Goal: Navigation & Orientation: Find specific page/section

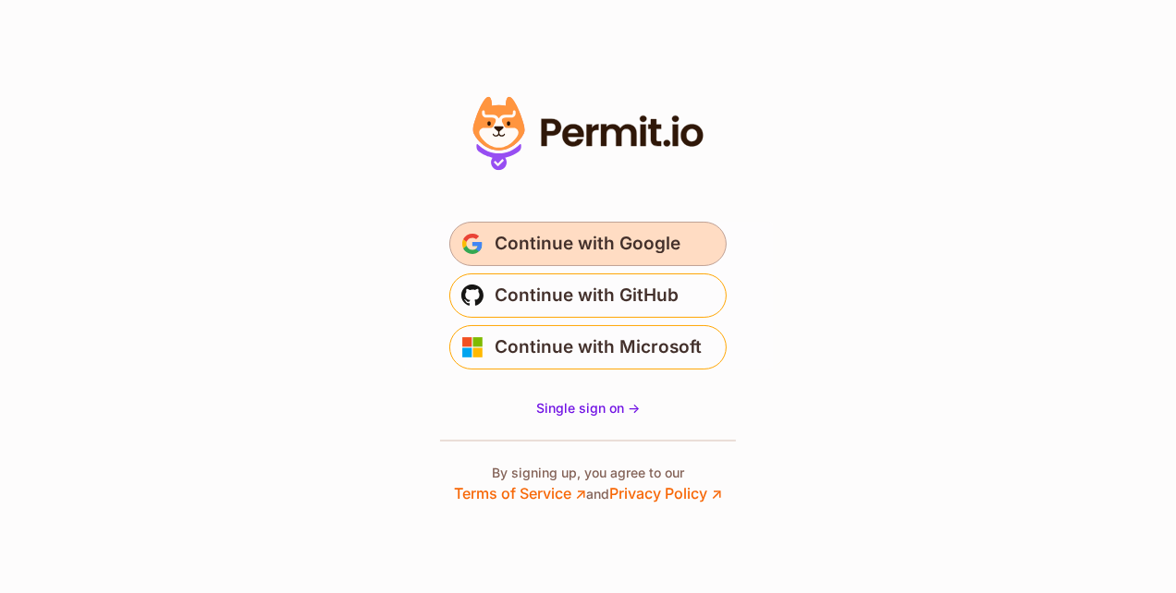
click at [513, 238] on span "Continue with Google" at bounding box center [588, 244] width 186 height 30
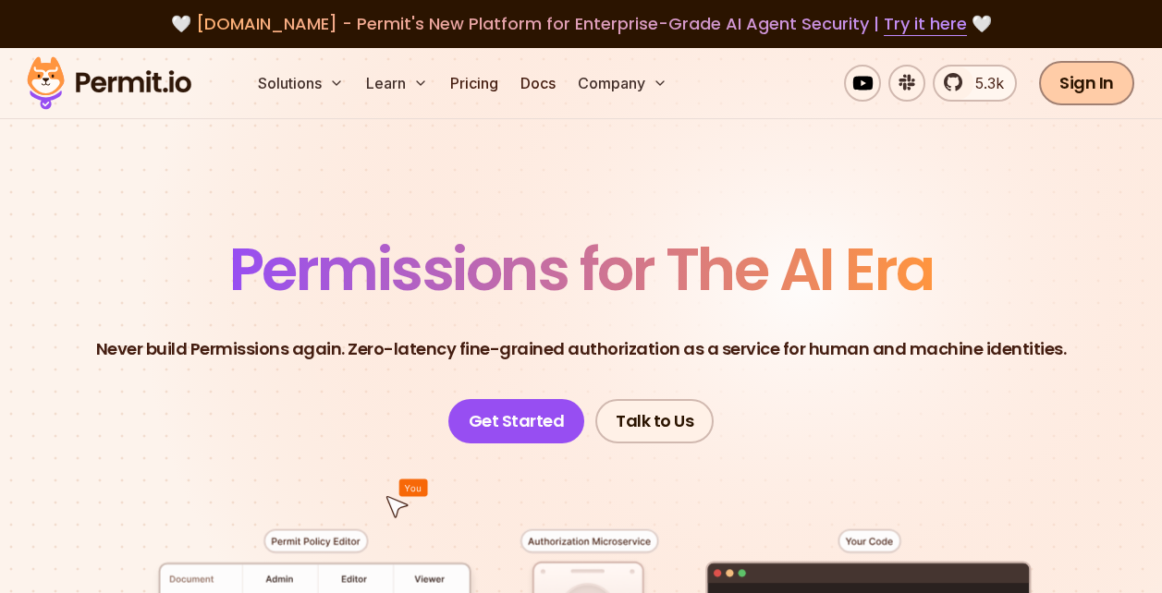
click at [1106, 77] on link "Sign In" at bounding box center [1086, 83] width 95 height 44
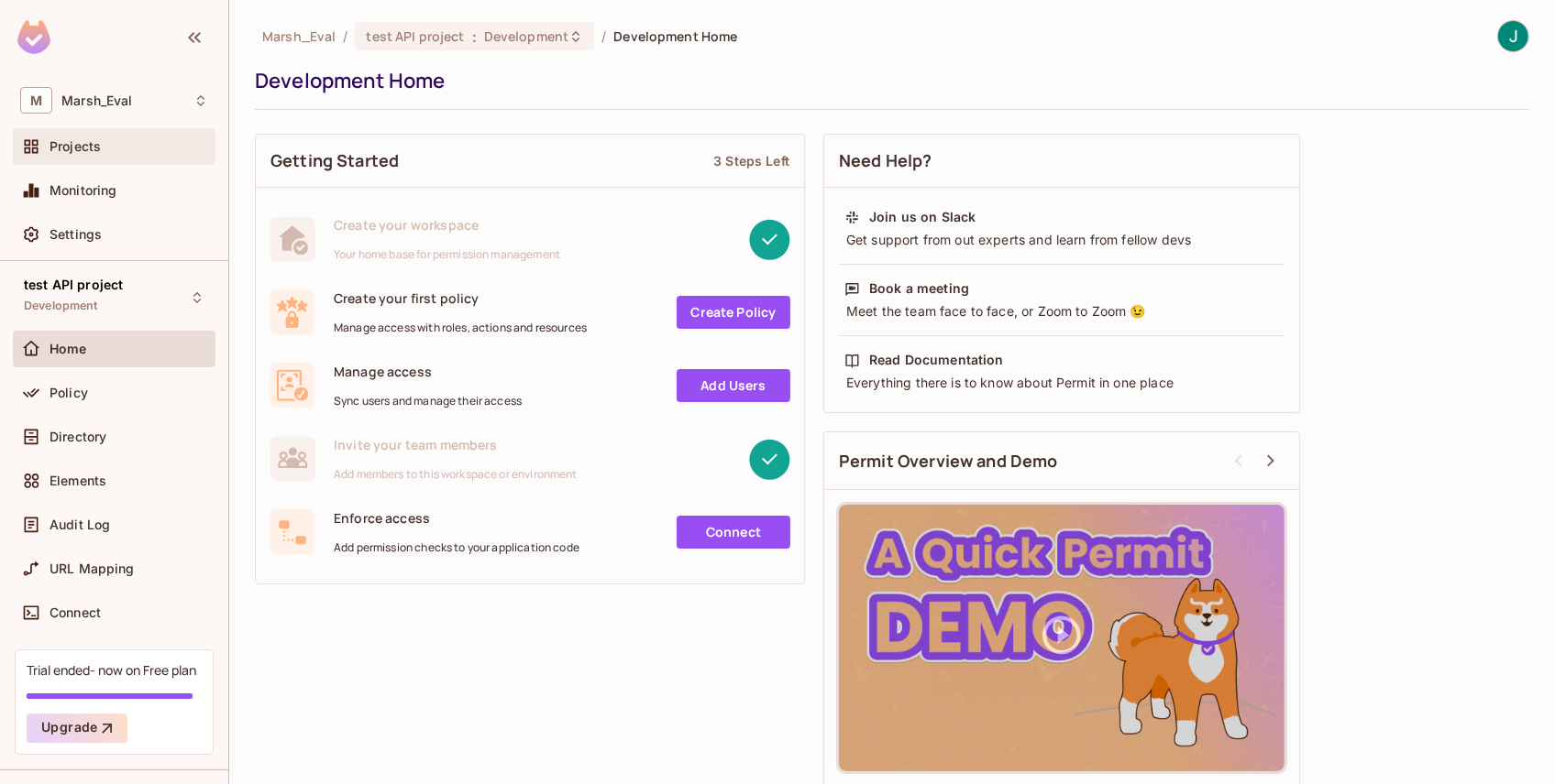
click at [66, 147] on span "Projects" at bounding box center [75, 147] width 52 height 15
